Goal: Information Seeking & Learning: Learn about a topic

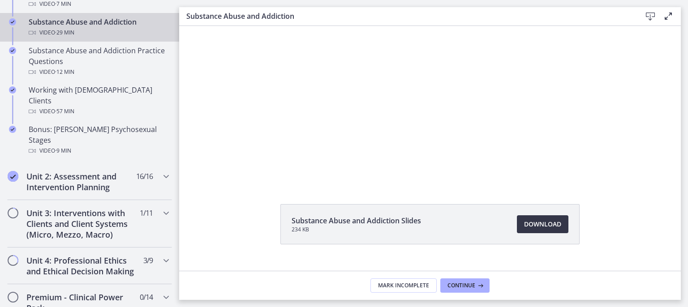
scroll to position [52, 0]
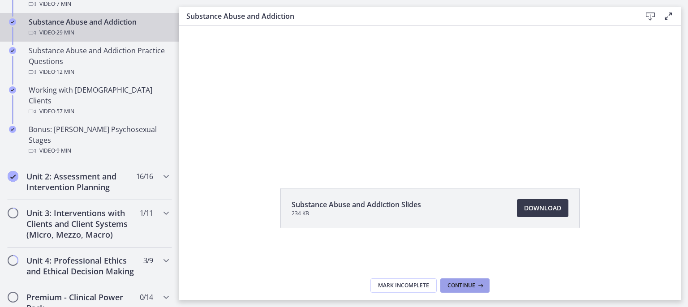
click at [454, 284] on span "Continue" at bounding box center [461, 285] width 28 height 7
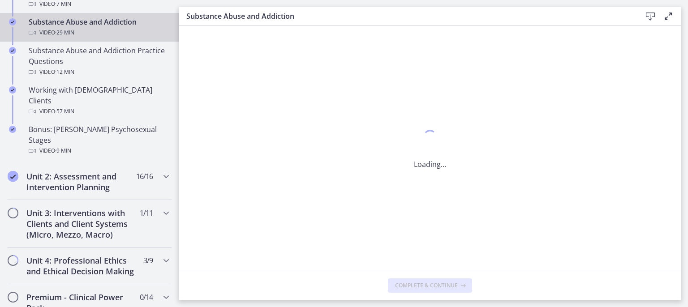
scroll to position [0, 0]
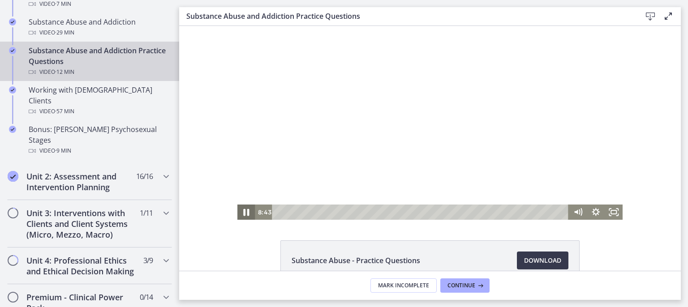
click at [244, 211] on icon "Pause" at bounding box center [247, 212] width 6 height 7
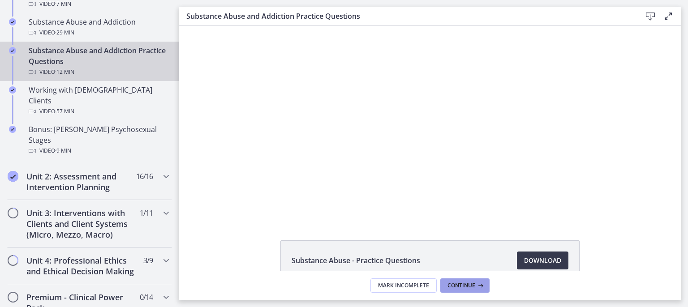
click at [462, 283] on span "Continue" at bounding box center [461, 285] width 28 height 7
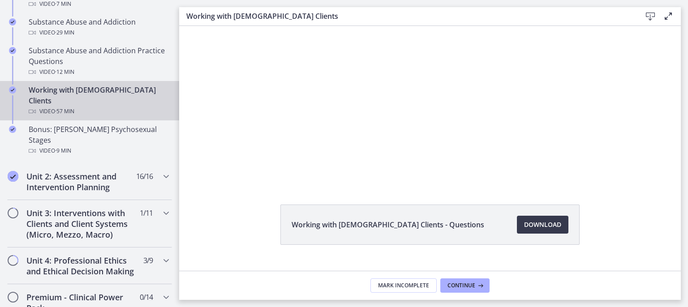
scroll to position [52, 0]
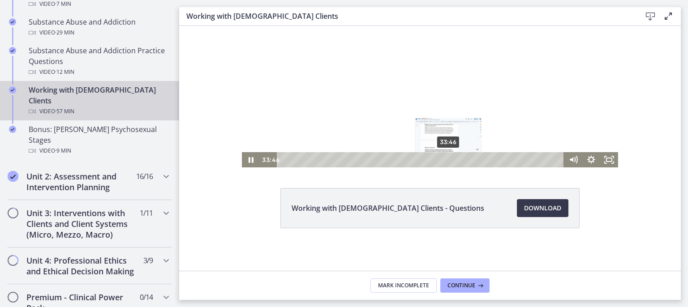
click at [445, 160] on div "33:46" at bounding box center [421, 159] width 276 height 15
click at [469, 162] on div "38:38" at bounding box center [421, 159] width 276 height 15
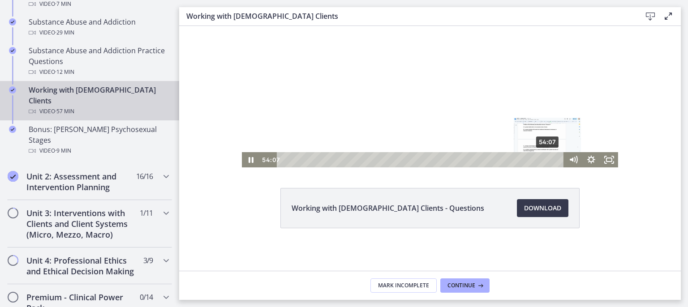
click at [544, 161] on div "54:07" at bounding box center [421, 159] width 276 height 15
drag, startPoint x: 248, startPoint y: 161, endPoint x: 257, endPoint y: 172, distance: 14.1
click at [257, 167] on html "Click for sound @keyframes VOLUME_SMALL_WAVE_FLASH { 0% { opacity: 0; } 33% { o…" at bounding box center [429, 71] width 501 height 194
click at [249, 158] on icon "Pause" at bounding box center [251, 160] width 6 height 7
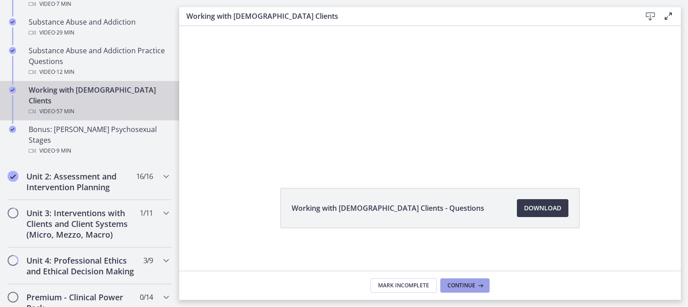
click at [465, 284] on span "Continue" at bounding box center [461, 285] width 28 height 7
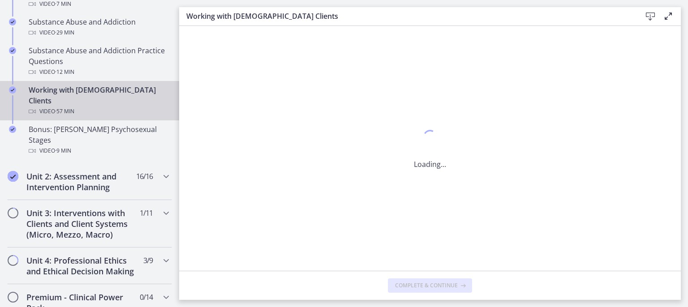
scroll to position [0, 0]
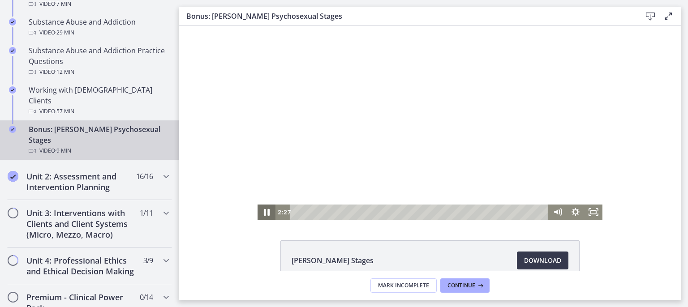
click at [265, 212] on icon "Pause" at bounding box center [266, 212] width 21 height 18
